Goal: Information Seeking & Learning: Learn about a topic

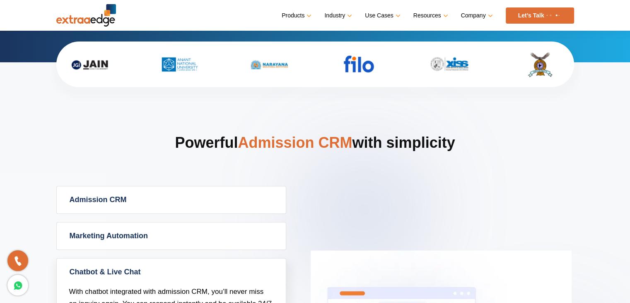
scroll to position [373, 0]
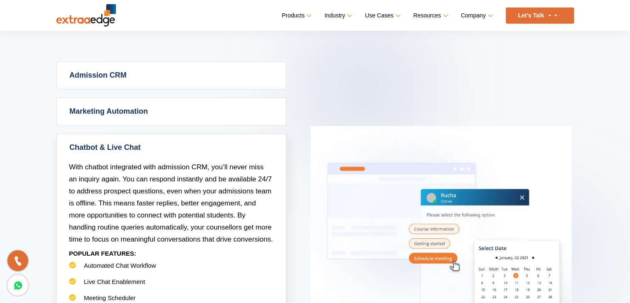
click at [155, 83] on link "Admission CRM" at bounding box center [171, 75] width 229 height 27
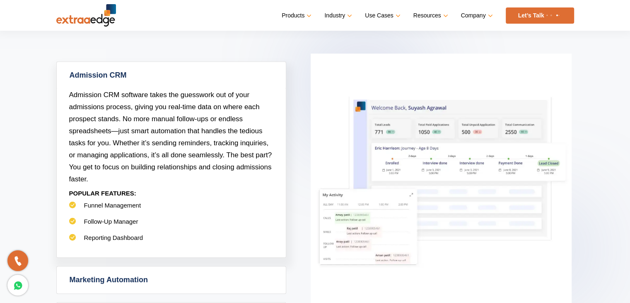
click at [118, 210] on li "Funnel Management" at bounding box center [171, 209] width 204 height 16
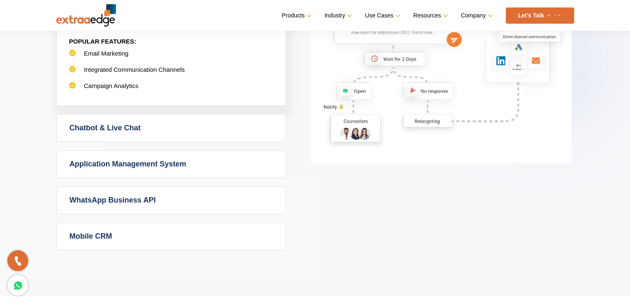
scroll to position [663, 0]
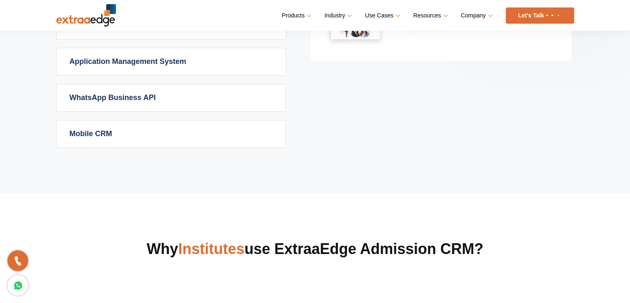
click at [169, 143] on link "Mobile CRM" at bounding box center [171, 133] width 229 height 27
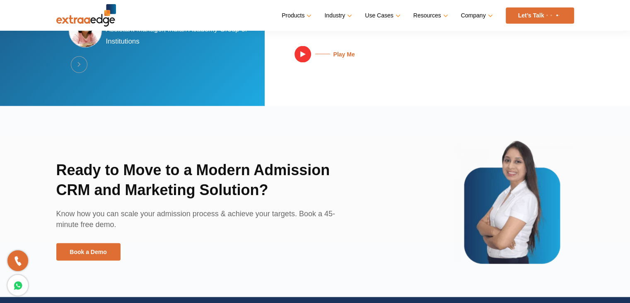
scroll to position [1965, 0]
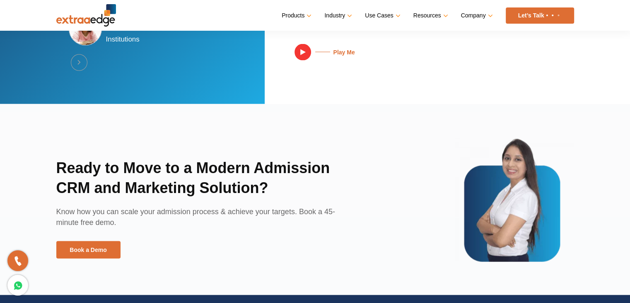
scroll to position [1823, 0]
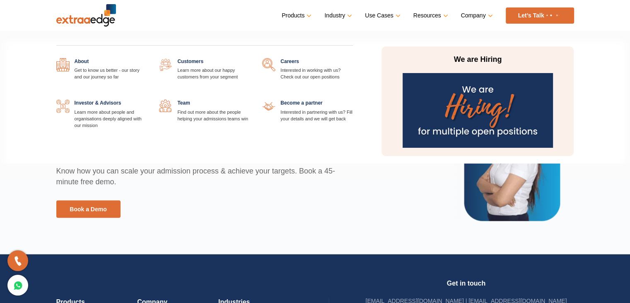
click at [465, 10] on link "Company" at bounding box center [476, 16] width 30 height 12
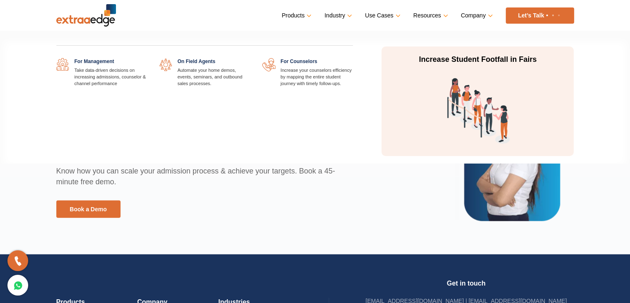
click at [391, 19] on link "Use Cases" at bounding box center [382, 16] width 34 height 12
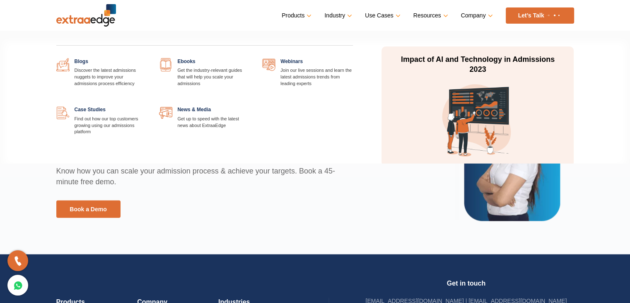
click at [428, 16] on link "Resources" at bounding box center [430, 16] width 33 height 12
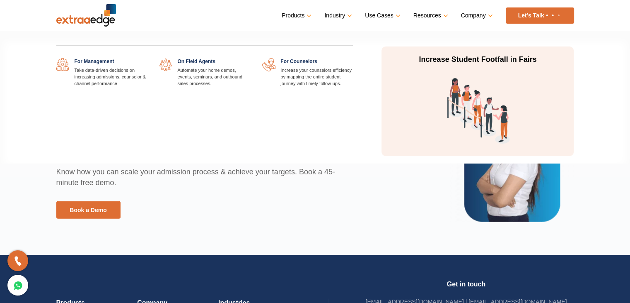
scroll to position [1824, 0]
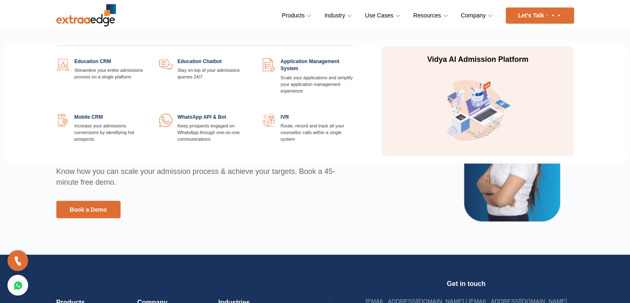
click at [282, 16] on link "Products" at bounding box center [296, 16] width 28 height 12
click at [293, 12] on link "Products" at bounding box center [296, 16] width 28 height 12
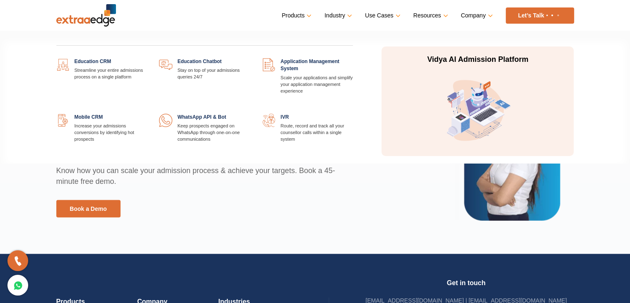
scroll to position [1817, 0]
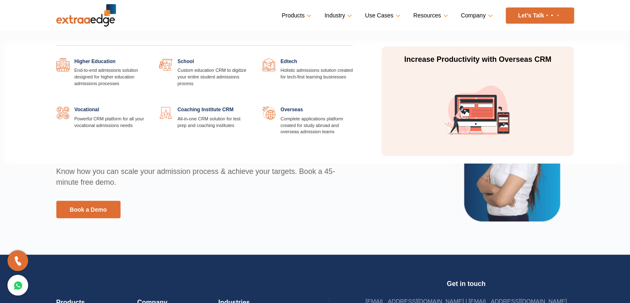
click at [345, 16] on link "Industry" at bounding box center [337, 16] width 26 height 12
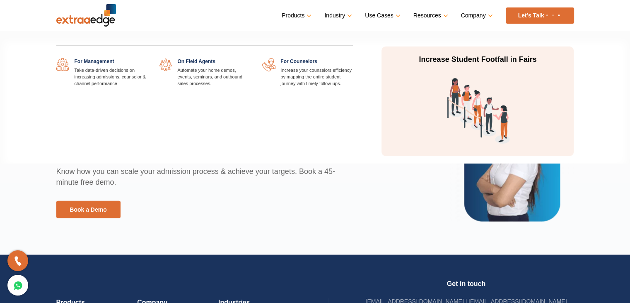
click at [385, 12] on link "Use Cases" at bounding box center [382, 16] width 34 height 12
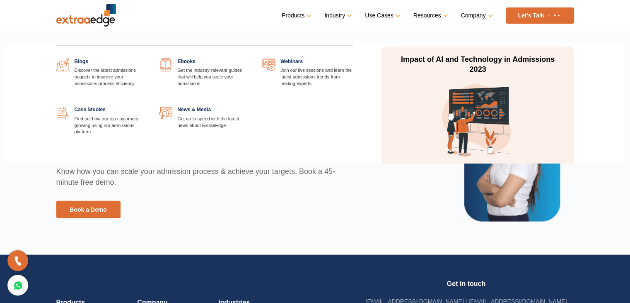
click at [444, 19] on link "Resources" at bounding box center [430, 16] width 33 height 12
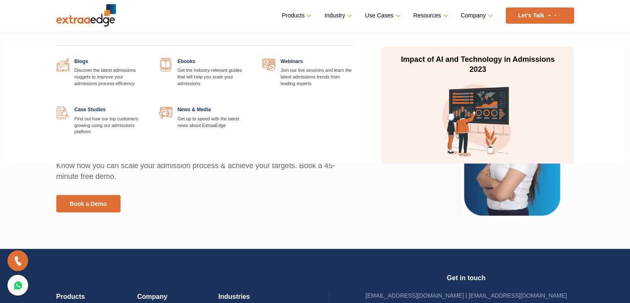
scroll to position [1811, 0]
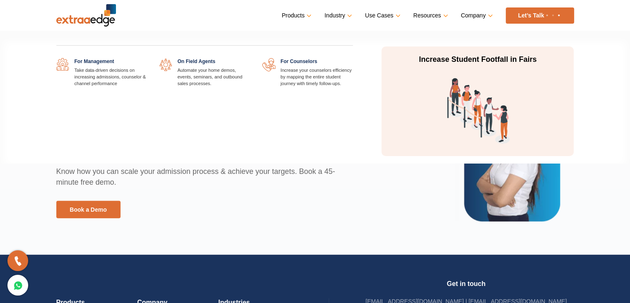
click at [374, 16] on link "Use Cases" at bounding box center [382, 16] width 34 height 12
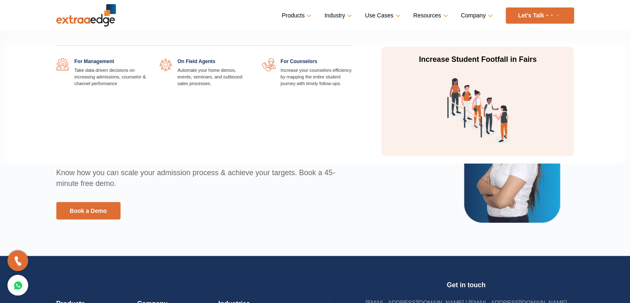
scroll to position [1835, 0]
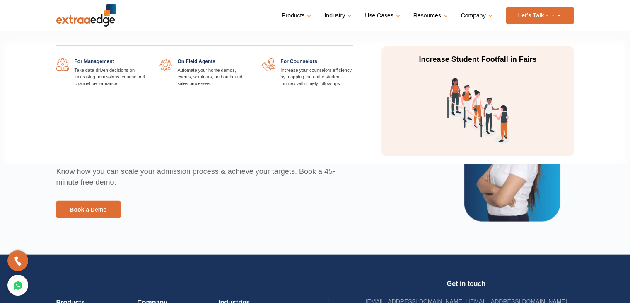
click at [250, 58] on link at bounding box center [250, 58] width 0 height 0
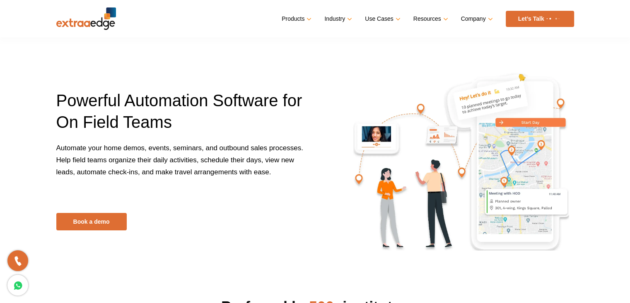
click at [293, 25] on ul "Products Education CRM Streamline your entire admissions process on a single pl…" at bounding box center [428, 19] width 292 height 16
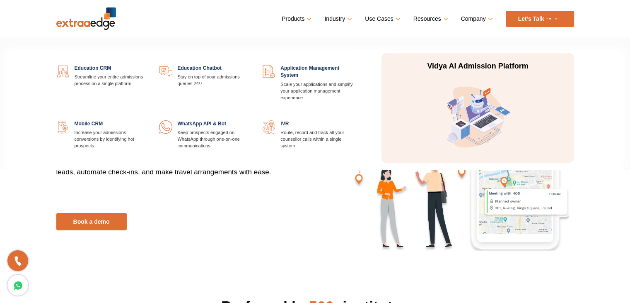
click at [297, 19] on link "Products" at bounding box center [296, 19] width 28 height 12
click at [147, 65] on link at bounding box center [147, 65] width 0 height 0
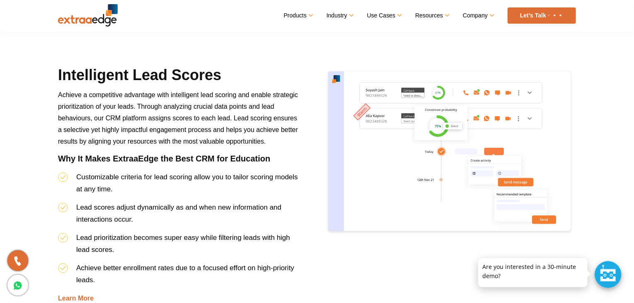
scroll to position [1492, 0]
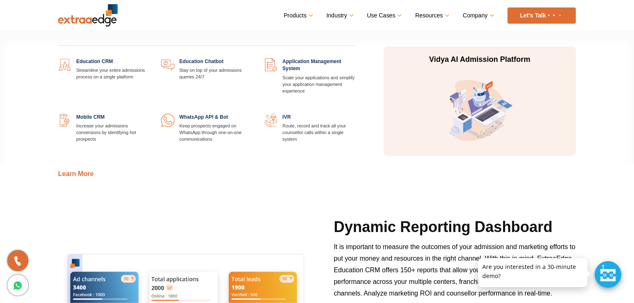
click at [149, 58] on link at bounding box center [149, 58] width 0 height 0
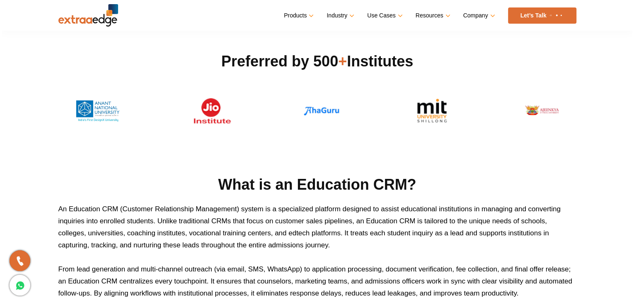
scroll to position [333, 0]
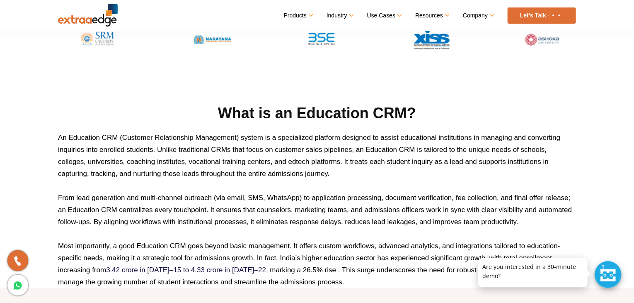
click at [495, 166] on p "An Education CRM (Customer Relationship Management) system is a specialized pla…" at bounding box center [317, 155] width 518 height 48
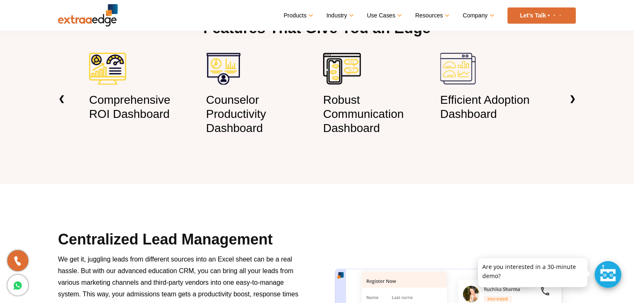
scroll to position [540, 0]
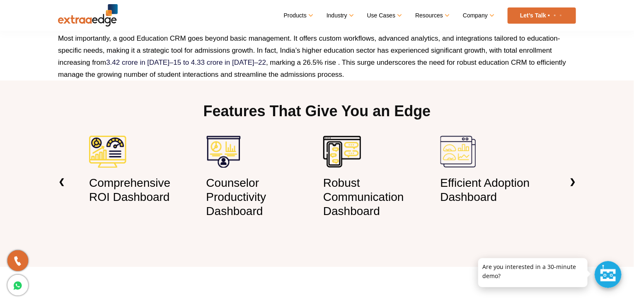
click at [563, 178] on section "Features That Give You an Edge Comprehensive ROI Dashboard Counselor Productivi…" at bounding box center [317, 173] width 634 height 186
click at [571, 178] on link "❯" at bounding box center [572, 181] width 19 height 25
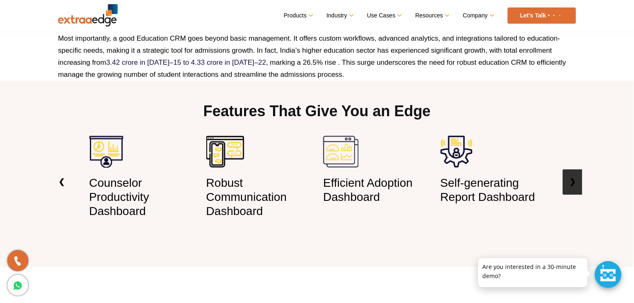
click at [567, 181] on link "❯" at bounding box center [572, 181] width 19 height 25
drag, startPoint x: 567, startPoint y: 181, endPoint x: 528, endPoint y: 183, distance: 39.8
click at [564, 181] on section "Features That Give You an Edge Comprehensive ROI Dashboard Counselor Productivi…" at bounding box center [317, 173] width 634 height 186
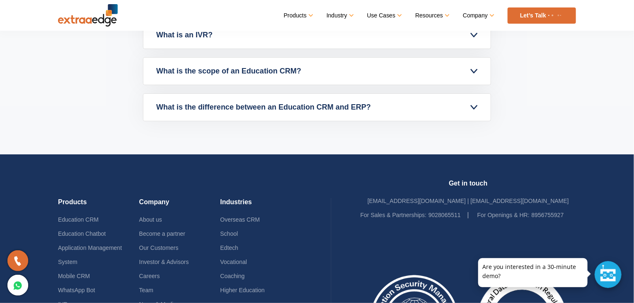
scroll to position [3737, 0]
